Goal: Transaction & Acquisition: Purchase product/service

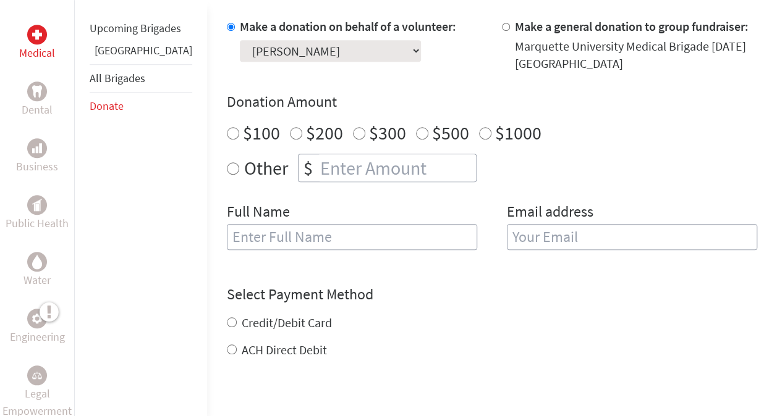
scroll to position [382, 0]
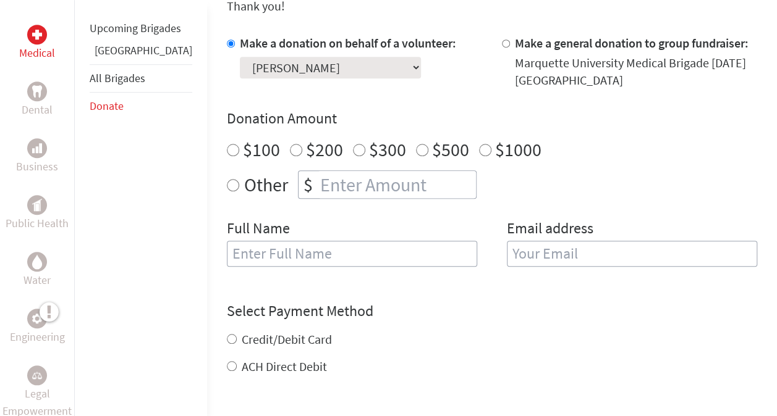
radio input "true"
click at [318, 174] on input "number" at bounding box center [397, 184] width 158 height 27
type input "700"
click at [305, 195] on div "Make a donation on behalf of a volunteer: Select a volunteer... [PERSON_NAME] […" at bounding box center [492, 158] width 530 height 247
click at [288, 241] on input "text" at bounding box center [352, 254] width 250 height 26
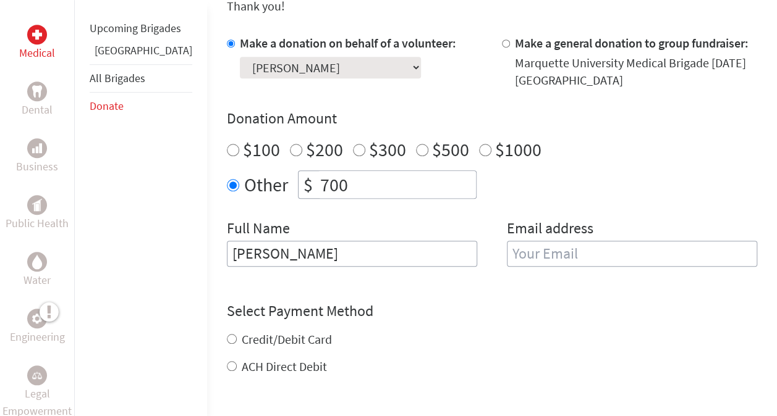
type input "[PERSON_NAME]"
click at [507, 241] on input "email" at bounding box center [632, 254] width 250 height 26
type input "[PERSON_NAME][EMAIL_ADDRESS][DOMAIN_NAME]"
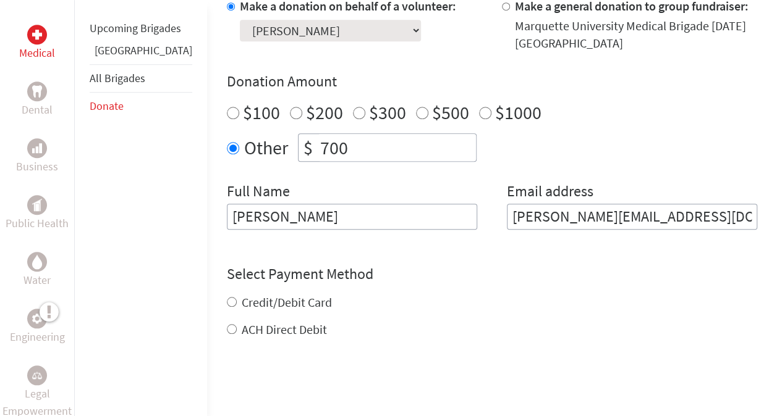
click at [227, 308] on form "Make a donation on behalf of a volunteer: Select a volunteer... [PERSON_NAME] […" at bounding box center [492, 243] width 530 height 491
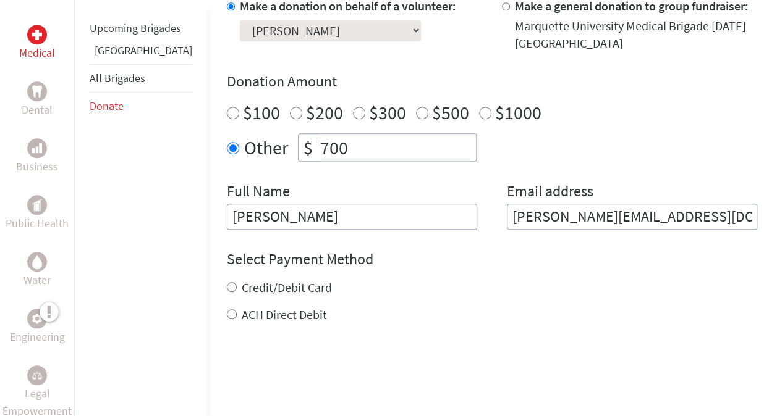
click at [227, 309] on input "ACH Direct Debit" at bounding box center [232, 314] width 10 height 10
radio input "true"
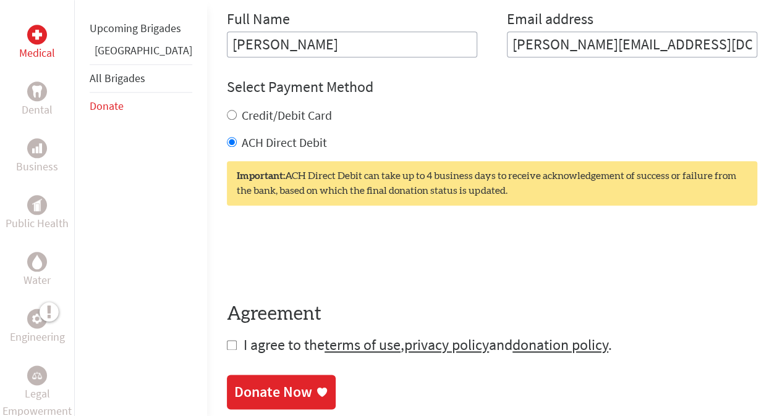
scroll to position [592, 0]
click at [227, 340] on input "checkbox" at bounding box center [232, 345] width 10 height 10
checkbox input "true"
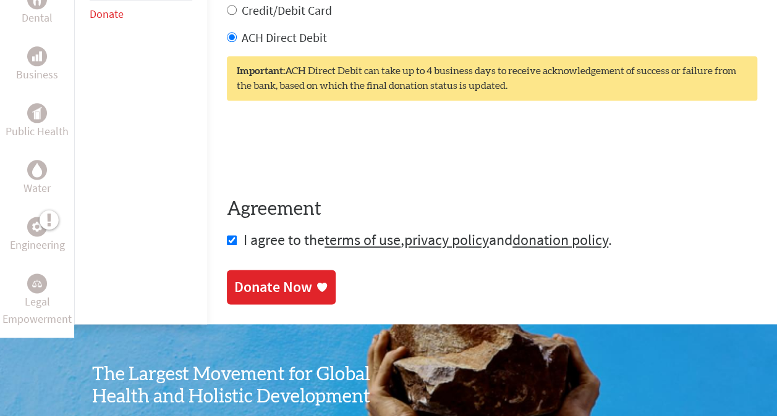
scroll to position [697, 0]
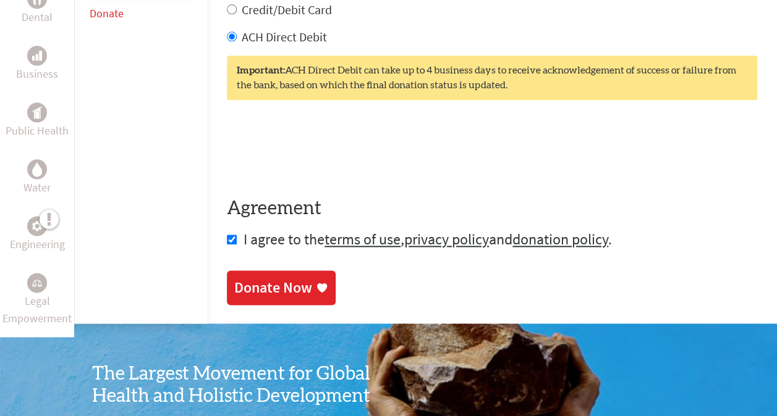
click at [268, 278] on div "Donate Now" at bounding box center [273, 288] width 78 height 20
